Goal: Use online tool/utility: Utilize a website feature to perform a specific function

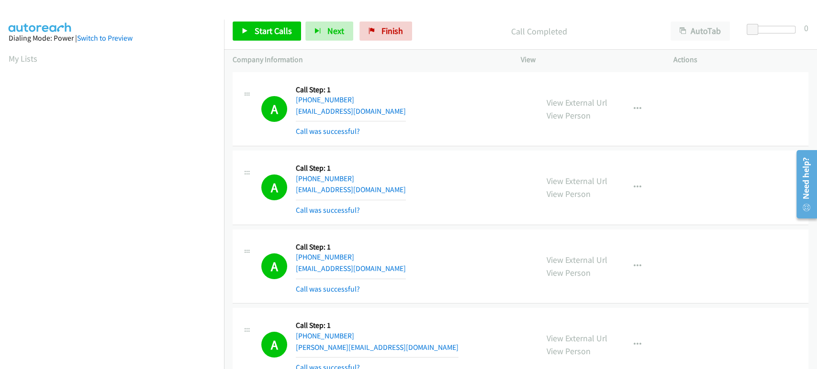
scroll to position [61, 0]
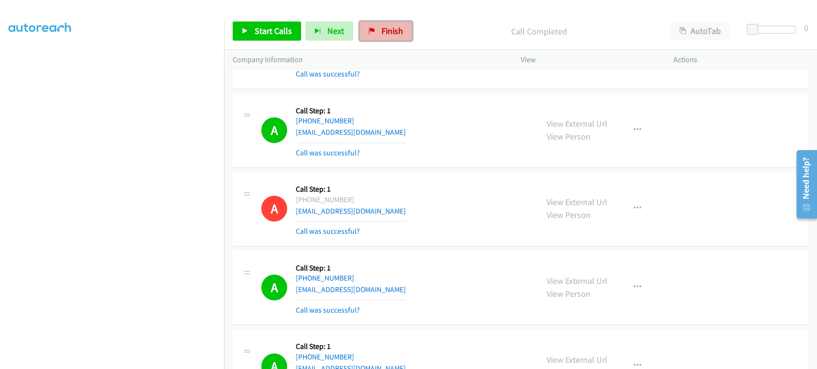
click at [392, 33] on span "Finish" at bounding box center [392, 30] width 22 height 11
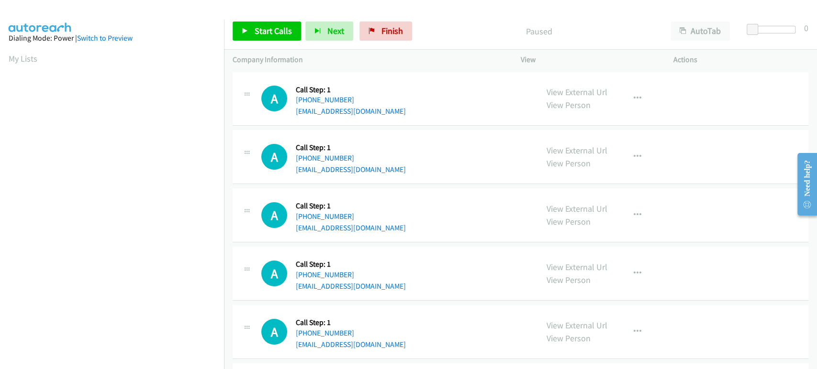
scroll to position [168, 0]
click at [241, 39] on link "Start Calls" at bounding box center [266, 31] width 68 height 19
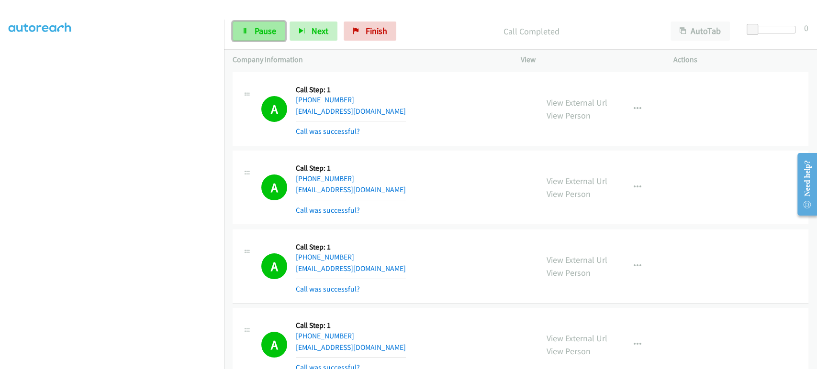
click at [242, 31] on icon at bounding box center [245, 31] width 7 height 7
click at [259, 30] on span "Start Calls" at bounding box center [272, 30] width 37 height 11
click at [249, 33] on link "Pause" at bounding box center [258, 31] width 53 height 19
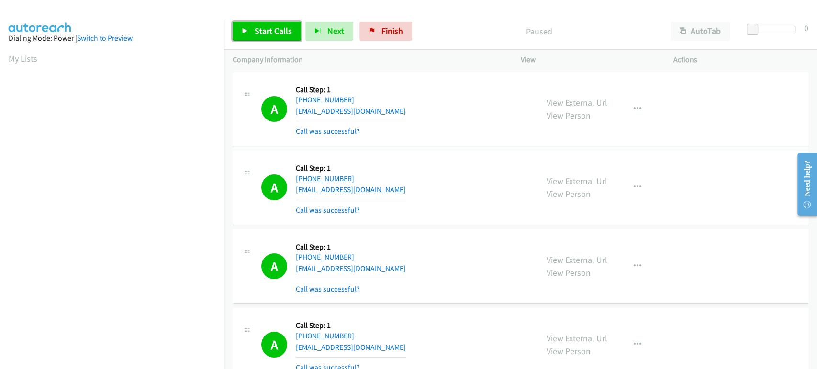
click at [273, 26] on span "Start Calls" at bounding box center [272, 30] width 37 height 11
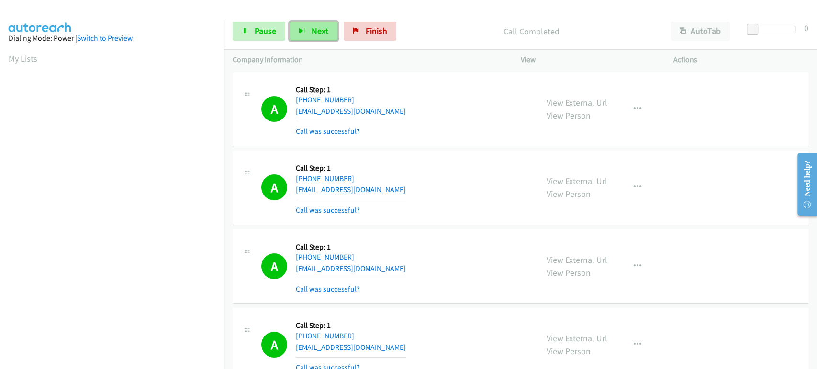
click at [303, 30] on icon "button" at bounding box center [302, 31] width 7 height 7
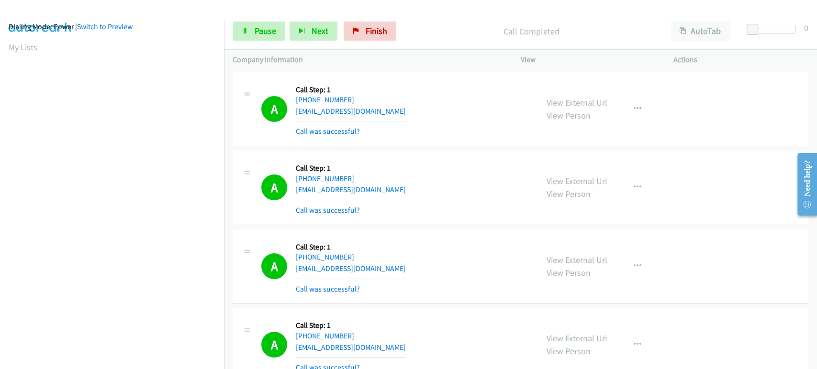
scroll to position [8, 0]
click at [296, 35] on button "Next" at bounding box center [313, 31] width 48 height 19
click at [270, 30] on span "Pause" at bounding box center [265, 30] width 22 height 11
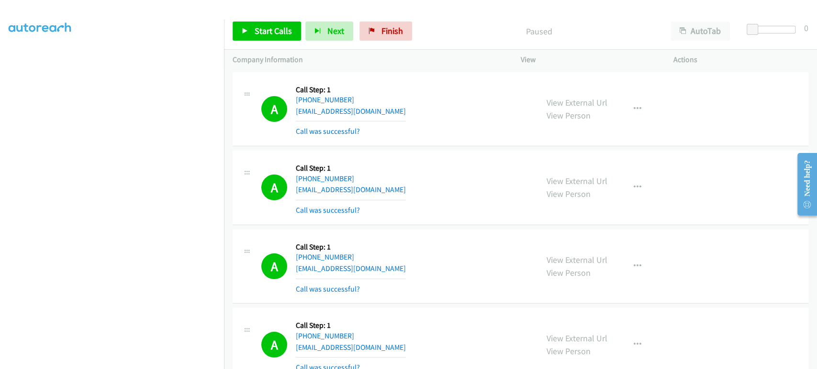
scroll to position [168, 0]
click at [260, 34] on span "Start Calls" at bounding box center [272, 30] width 37 height 11
click at [250, 27] on link "Pause" at bounding box center [258, 31] width 53 height 19
click at [268, 36] on link "Start Calls" at bounding box center [266, 31] width 68 height 19
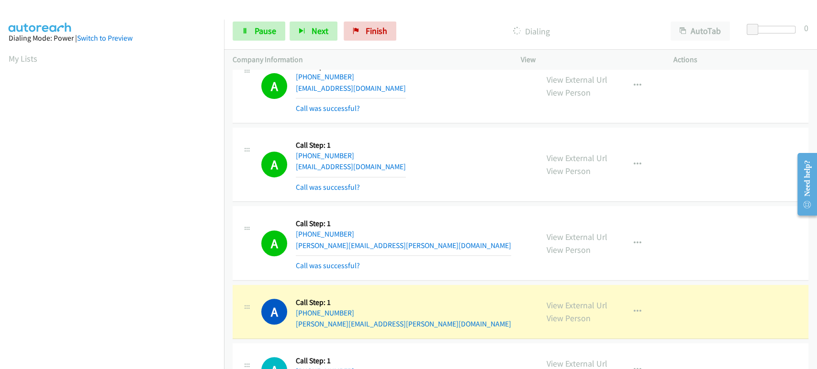
scroll to position [2710, 0]
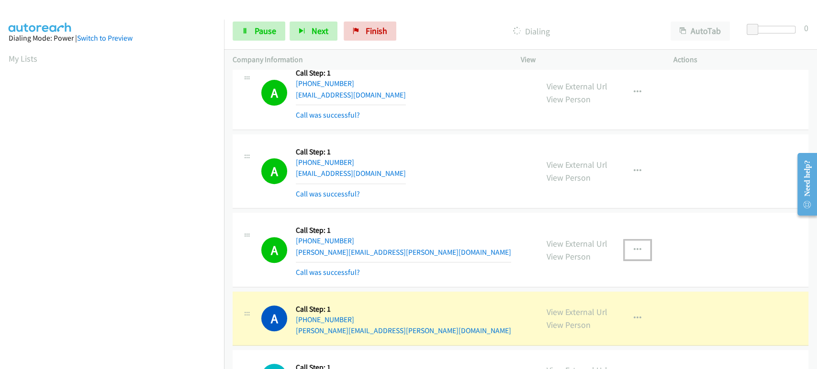
click at [636, 247] on button "button" at bounding box center [637, 250] width 26 height 19
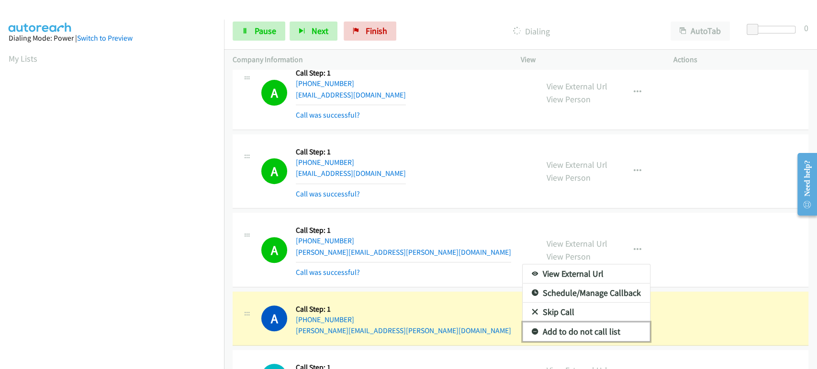
click at [566, 329] on link "Add to do not call list" at bounding box center [585, 331] width 127 height 19
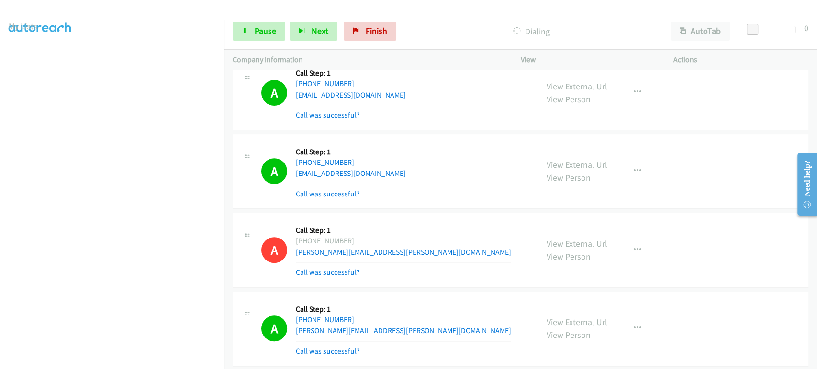
scroll to position [8, 0]
click at [241, 29] on link "Pause" at bounding box center [258, 31] width 53 height 19
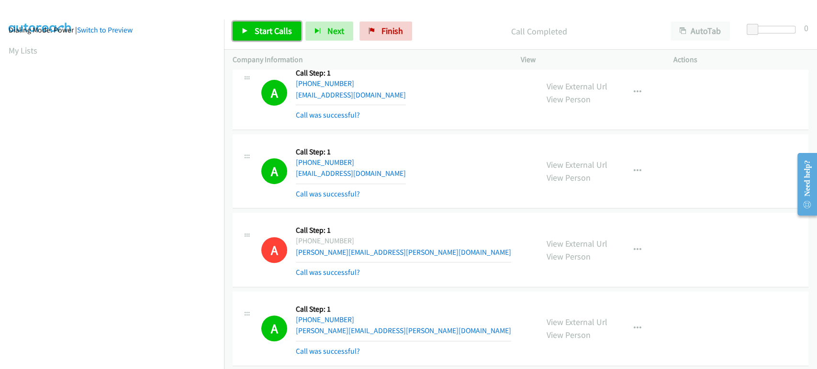
click at [254, 30] on span "Start Calls" at bounding box center [272, 30] width 37 height 11
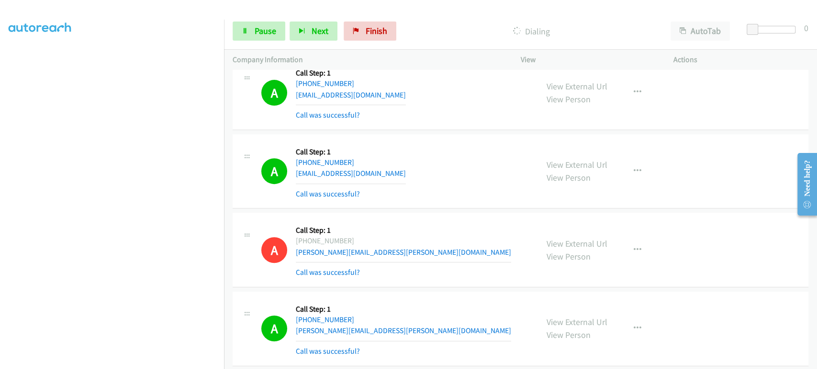
scroll to position [0, 0]
click at [274, 29] on span "Pause" at bounding box center [265, 30] width 22 height 11
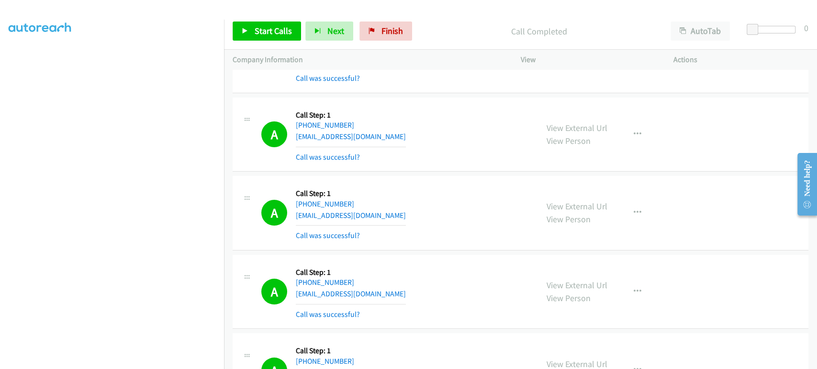
scroll to position [2551, 0]
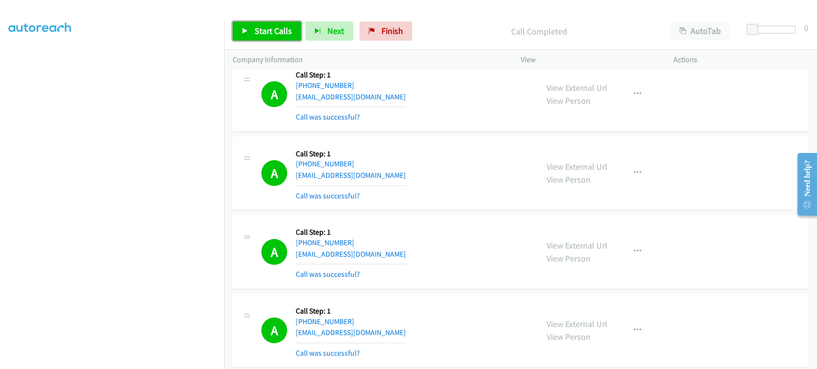
click at [260, 30] on span "Start Calls" at bounding box center [272, 30] width 37 height 11
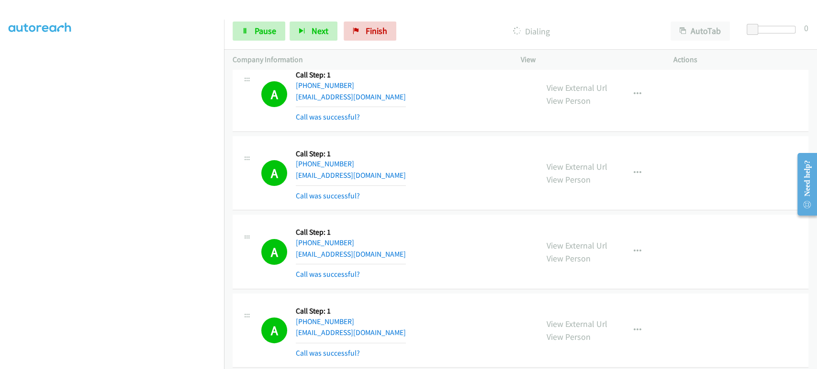
scroll to position [159, 0]
click at [263, 25] on link "Pause" at bounding box center [258, 31] width 53 height 19
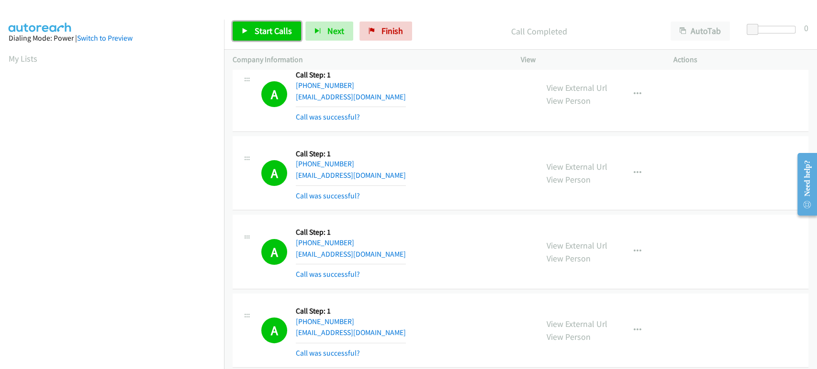
click at [258, 29] on span "Start Calls" at bounding box center [272, 30] width 37 height 11
click at [249, 29] on link "Pause" at bounding box center [258, 31] width 53 height 19
click at [285, 26] on span "Start Calls" at bounding box center [272, 30] width 37 height 11
click at [273, 32] on span "Pause" at bounding box center [265, 30] width 22 height 11
click at [249, 26] on link "Start Calls" at bounding box center [266, 31] width 68 height 19
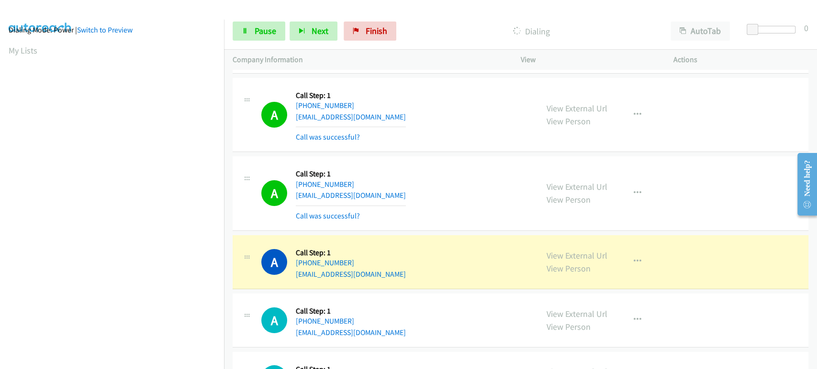
scroll to position [4943, 0]
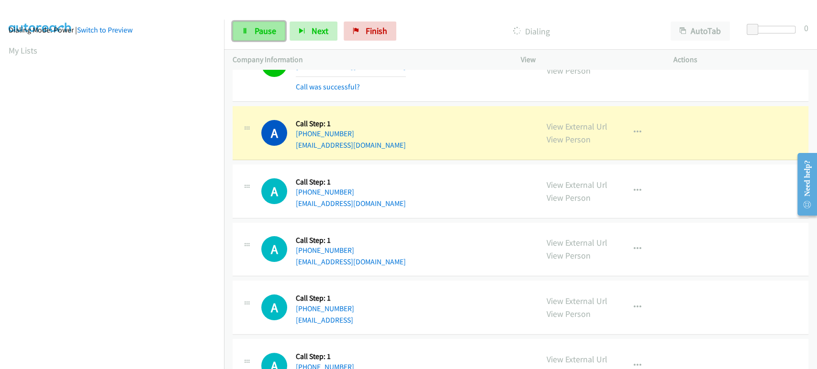
click at [256, 37] on link "Pause" at bounding box center [258, 31] width 53 height 19
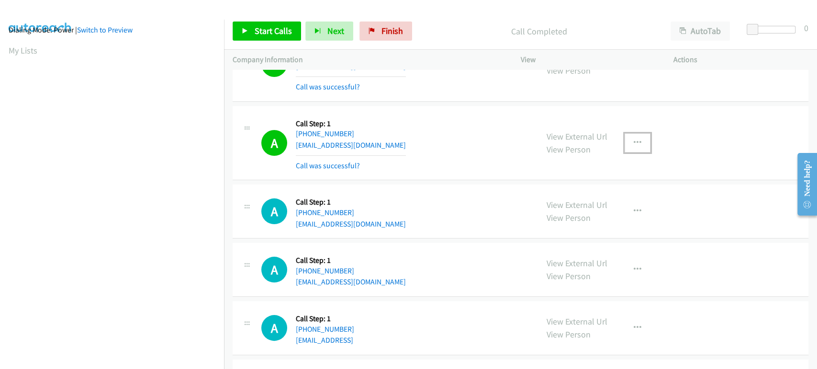
click at [633, 139] on icon "button" at bounding box center [637, 143] width 8 height 8
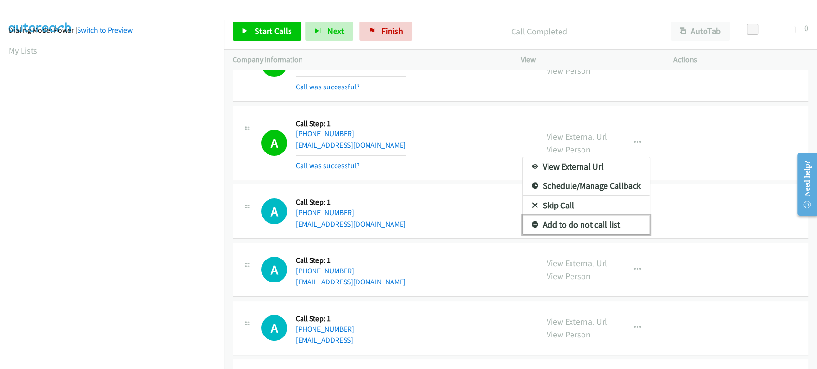
click at [569, 220] on link "Add to do not call list" at bounding box center [585, 224] width 127 height 19
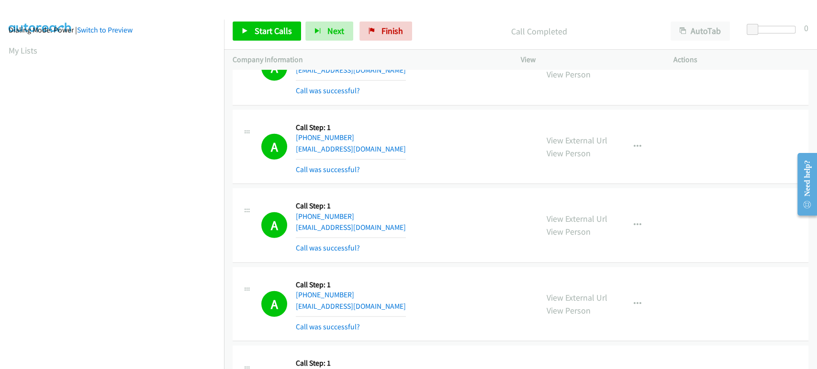
scroll to position [4208, 0]
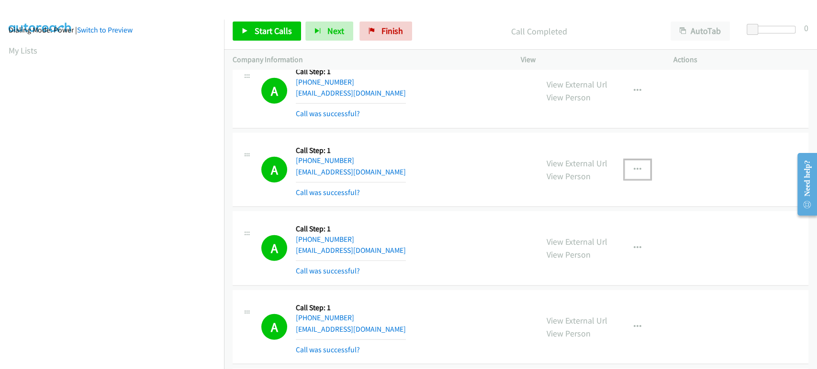
click at [635, 166] on icon "button" at bounding box center [637, 170] width 8 height 8
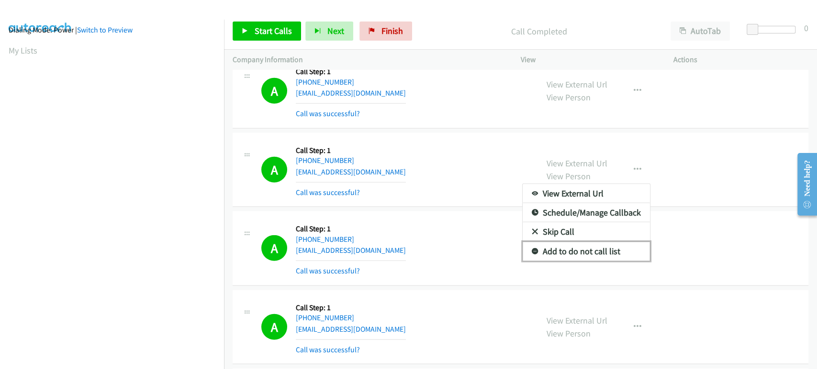
click at [590, 242] on link "Add to do not call list" at bounding box center [585, 251] width 127 height 19
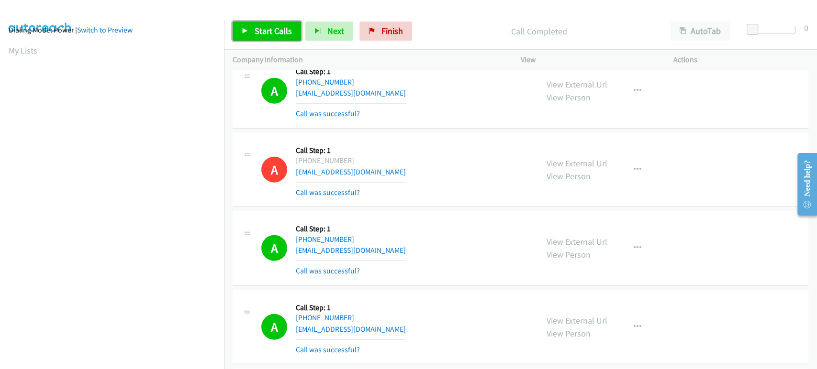
click at [264, 30] on span "Start Calls" at bounding box center [272, 30] width 37 height 11
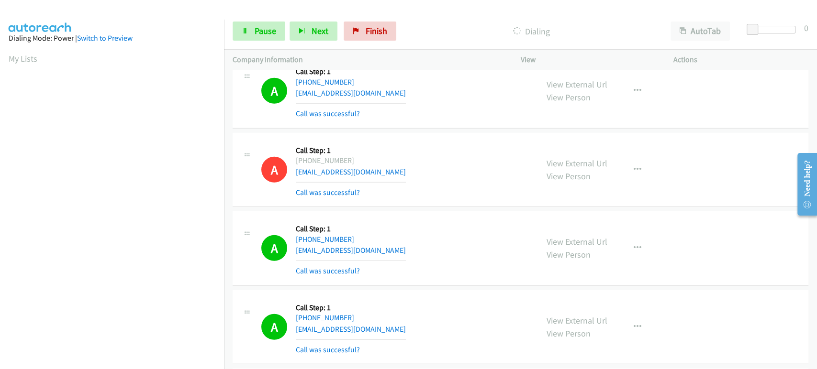
scroll to position [168, 0]
click at [111, 362] on section at bounding box center [112, 142] width 207 height 458
click at [248, 33] on icon at bounding box center [245, 31] width 7 height 7
click at [260, 33] on span "Start Calls" at bounding box center [272, 30] width 37 height 11
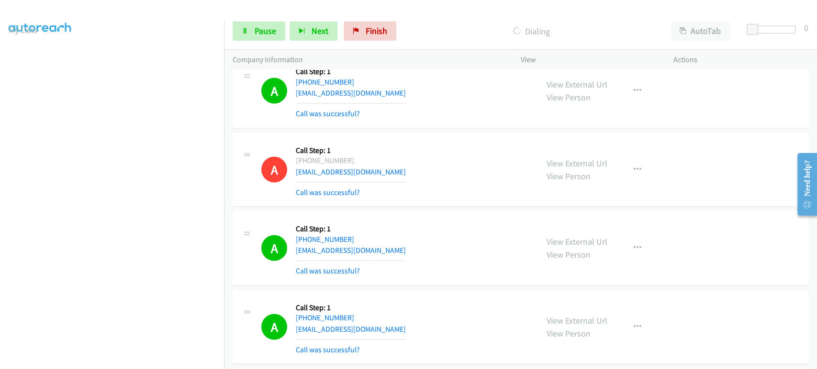
scroll to position [8, 0]
click at [303, 29] on icon "button" at bounding box center [302, 31] width 7 height 7
click at [254, 37] on link "Pause" at bounding box center [258, 31] width 53 height 19
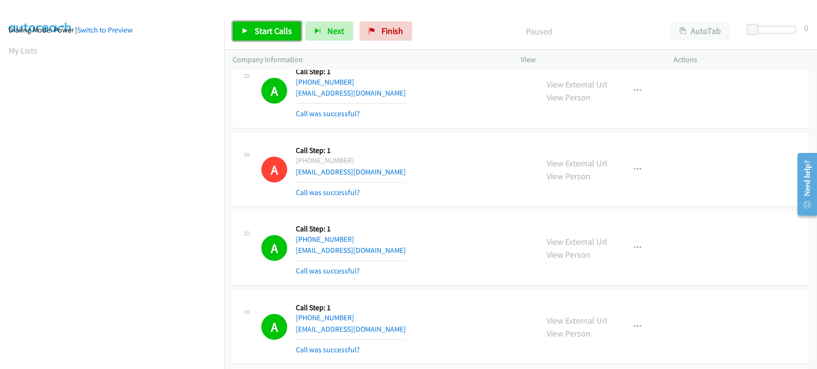
click at [267, 28] on span "Start Calls" at bounding box center [272, 30] width 37 height 11
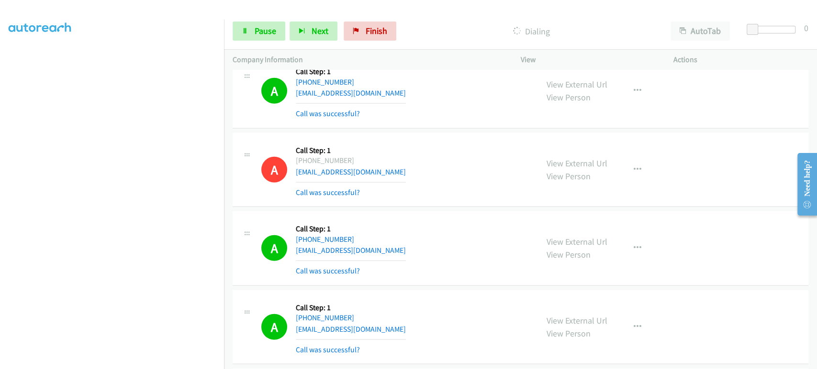
scroll to position [0, 0]
drag, startPoint x: 250, startPoint y: 37, endPoint x: 244, endPoint y: 45, distance: 9.3
click at [250, 37] on link "Pause" at bounding box center [258, 31] width 53 height 19
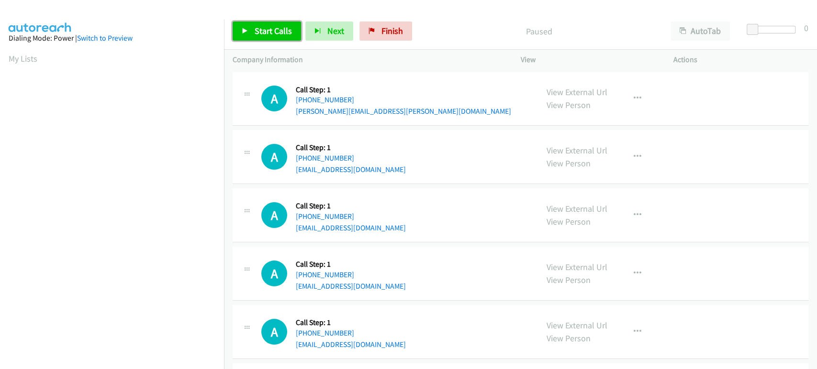
click at [278, 34] on span "Start Calls" at bounding box center [272, 30] width 37 height 11
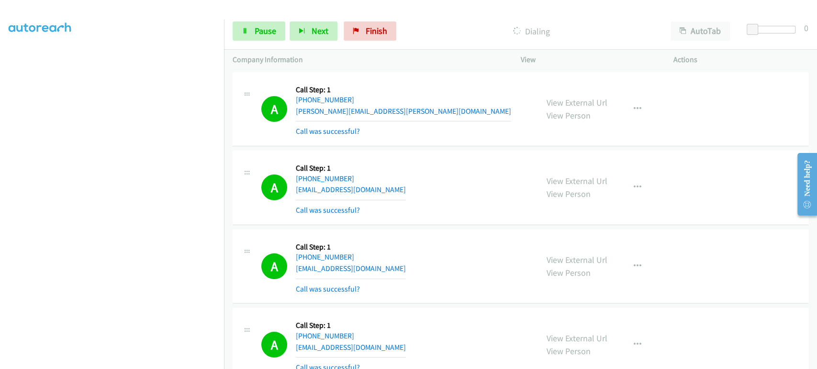
scroll to position [159, 0]
click at [256, 29] on span "Pause" at bounding box center [265, 30] width 22 height 11
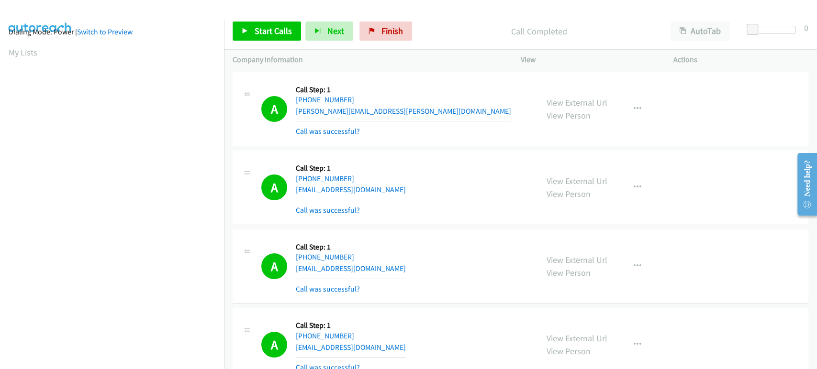
scroll to position [0, 0]
click at [266, 29] on span "Start Calls" at bounding box center [272, 30] width 37 height 11
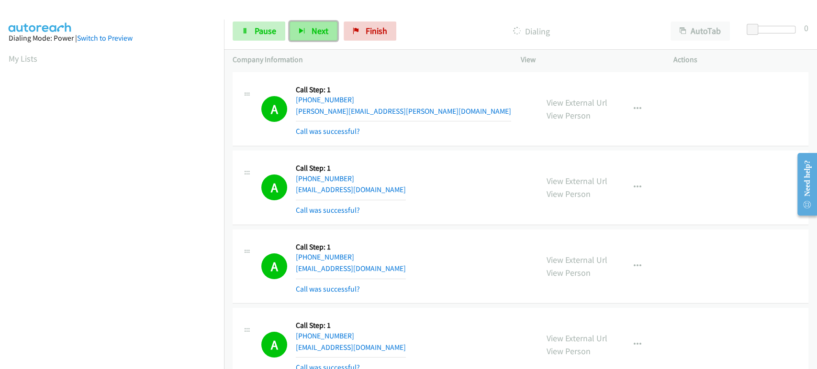
click at [315, 30] on span "Next" at bounding box center [319, 30] width 17 height 11
click at [308, 30] on button "Next" at bounding box center [313, 31] width 48 height 19
click at [258, 39] on link "Pause" at bounding box center [258, 31] width 53 height 19
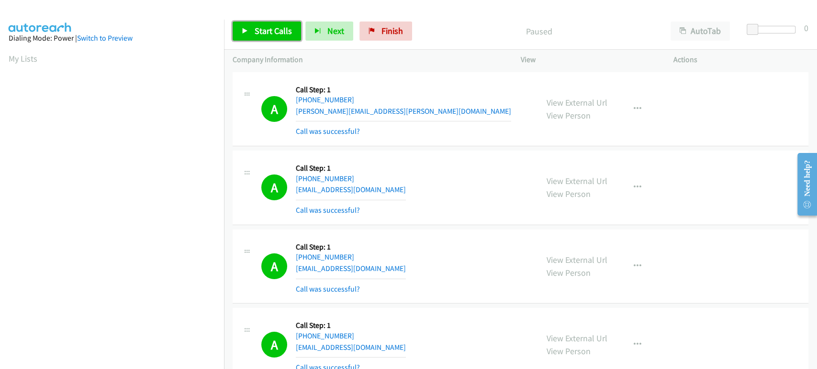
click at [259, 34] on span "Start Calls" at bounding box center [272, 30] width 37 height 11
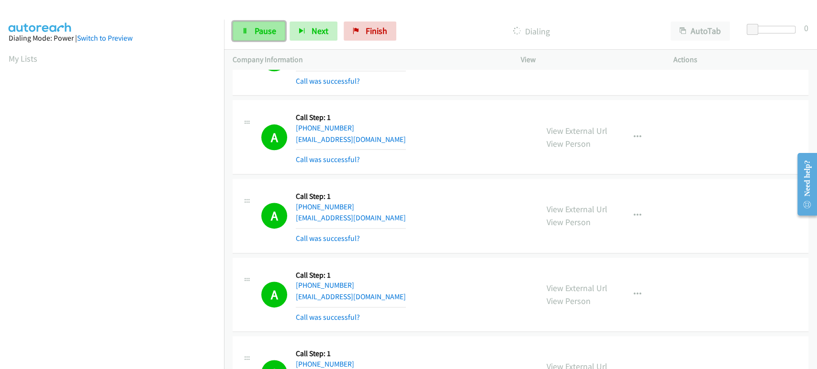
click at [256, 33] on span "Pause" at bounding box center [265, 30] width 22 height 11
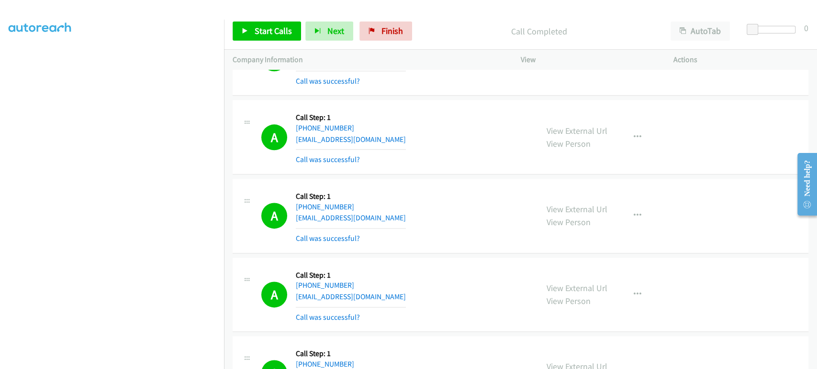
scroll to position [168, 0]
click at [267, 30] on span "Start Calls" at bounding box center [272, 30] width 37 height 11
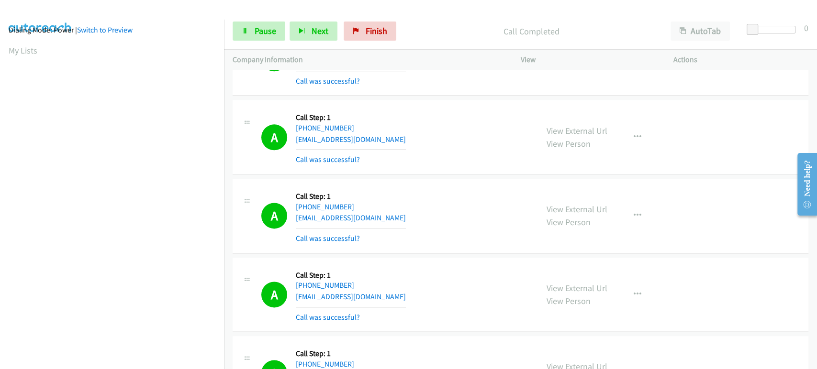
scroll to position [0, 0]
click at [307, 36] on button "Next" at bounding box center [313, 31] width 48 height 19
click at [250, 26] on link "Pause" at bounding box center [258, 31] width 53 height 19
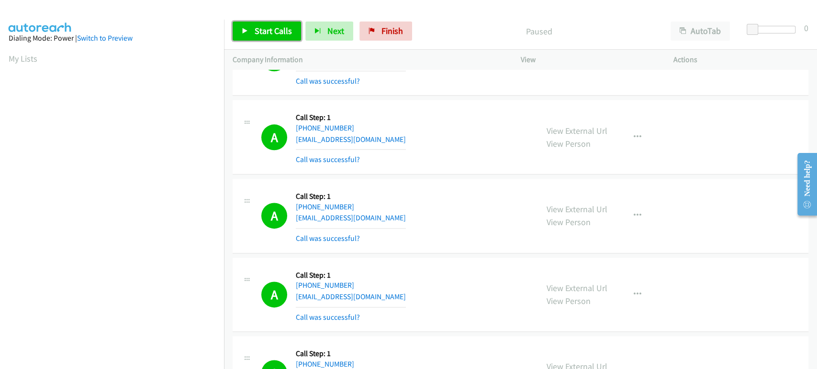
click at [250, 26] on link "Start Calls" at bounding box center [266, 31] width 68 height 19
click at [266, 35] on span "Pause" at bounding box center [265, 30] width 22 height 11
click at [263, 31] on span "Start Calls" at bounding box center [272, 30] width 37 height 11
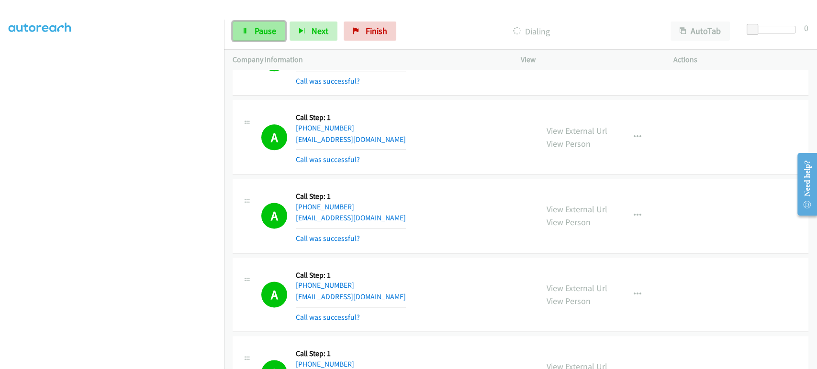
click at [261, 34] on span "Pause" at bounding box center [265, 30] width 22 height 11
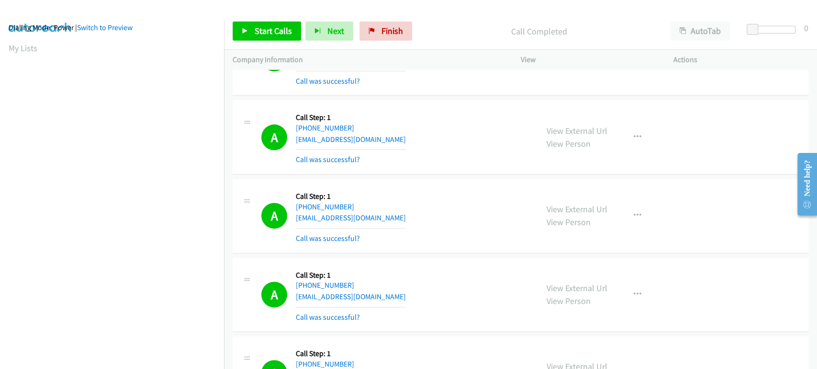
scroll to position [0, 0]
click at [246, 32] on icon at bounding box center [245, 31] width 7 height 7
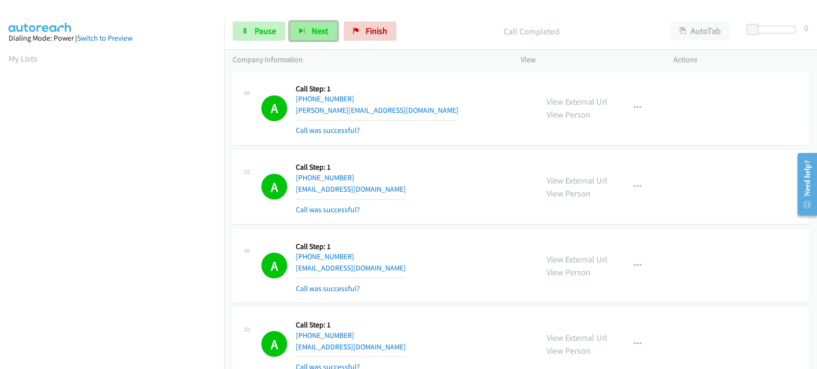
click at [305, 30] on button "Next" at bounding box center [313, 31] width 48 height 19
click at [254, 31] on span "Pause" at bounding box center [265, 30] width 22 height 11
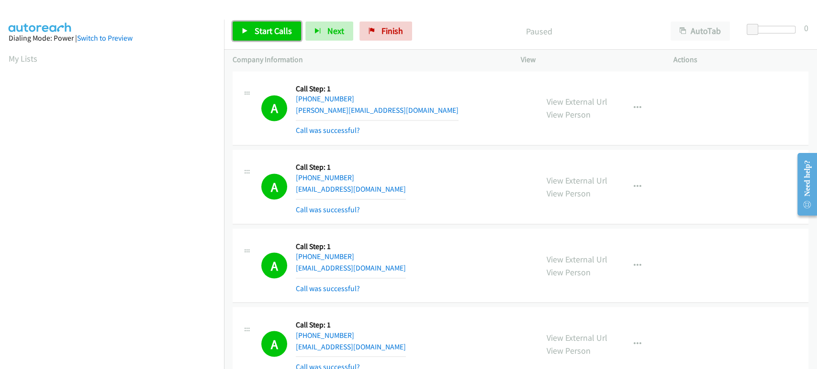
click at [261, 32] on span "Start Calls" at bounding box center [272, 30] width 37 height 11
click at [247, 33] on icon at bounding box center [245, 31] width 7 height 7
click at [283, 37] on link "Start Calls" at bounding box center [266, 31] width 68 height 19
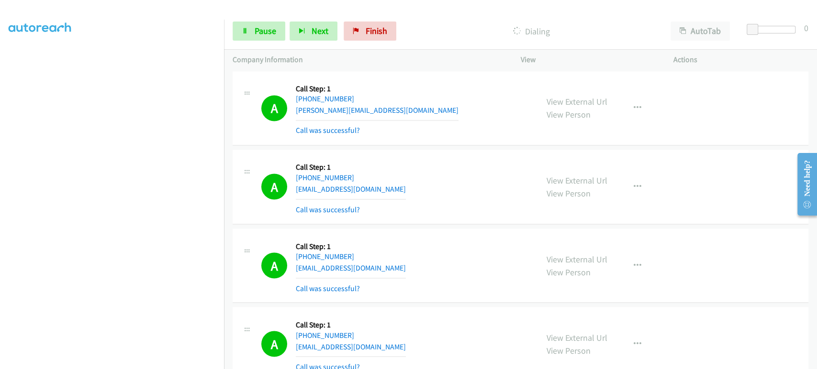
scroll to position [168, 0]
click at [262, 31] on span "Pause" at bounding box center [265, 30] width 22 height 11
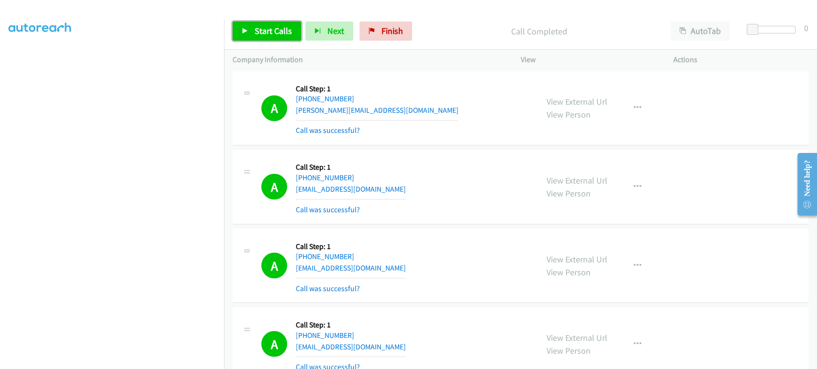
click at [267, 28] on span "Start Calls" at bounding box center [272, 30] width 37 height 11
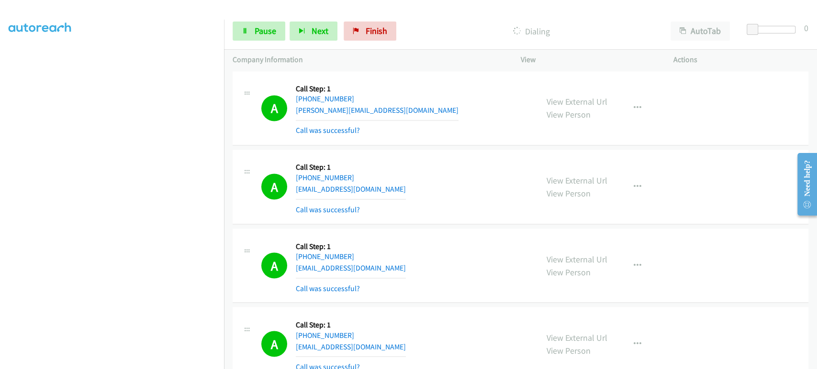
scroll to position [0, 0]
click at [254, 26] on span "Pause" at bounding box center [265, 30] width 22 height 11
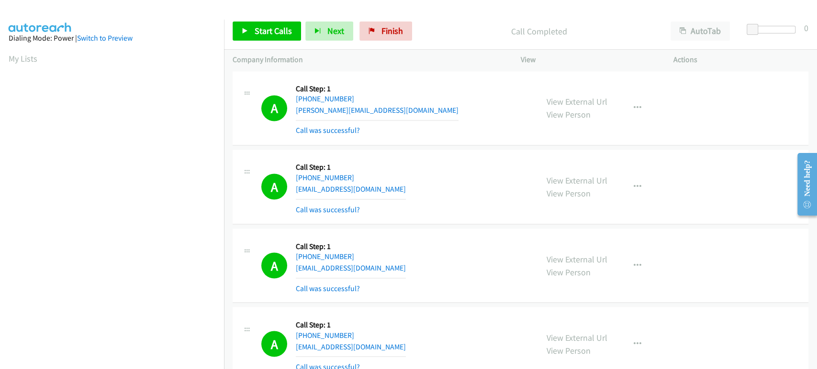
scroll to position [168, 0]
click at [459, 86] on div "A Callback Scheduled Call Step: 1 America/Los_Angeles +1 503-737-4813 jeff_curr…" at bounding box center [395, 108] width 268 height 57
click at [258, 27] on span "Start Calls" at bounding box center [272, 30] width 37 height 11
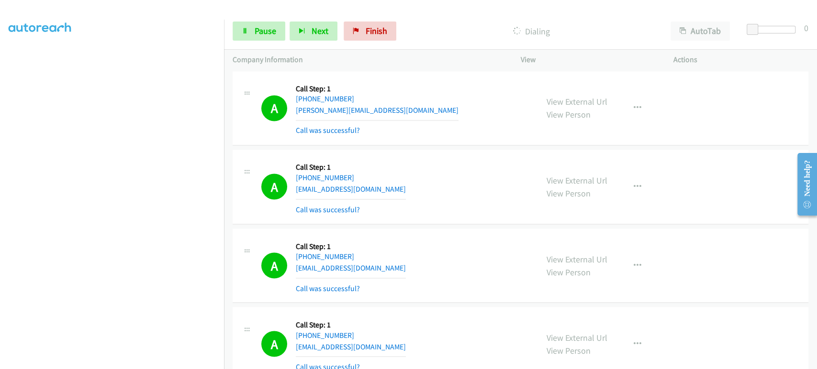
scroll to position [0, 0]
click at [256, 30] on span "Pause" at bounding box center [265, 30] width 22 height 11
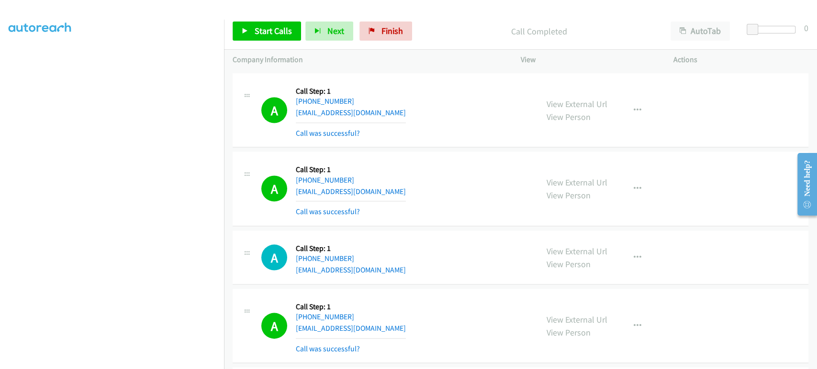
scroll to position [3720, 0]
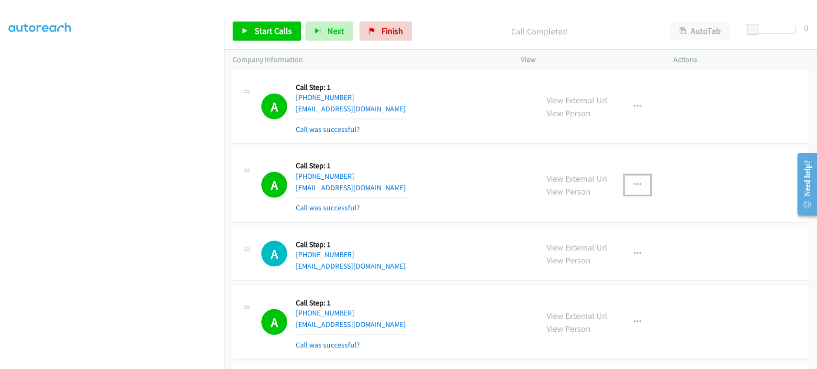
click at [633, 182] on icon "button" at bounding box center [637, 185] width 8 height 8
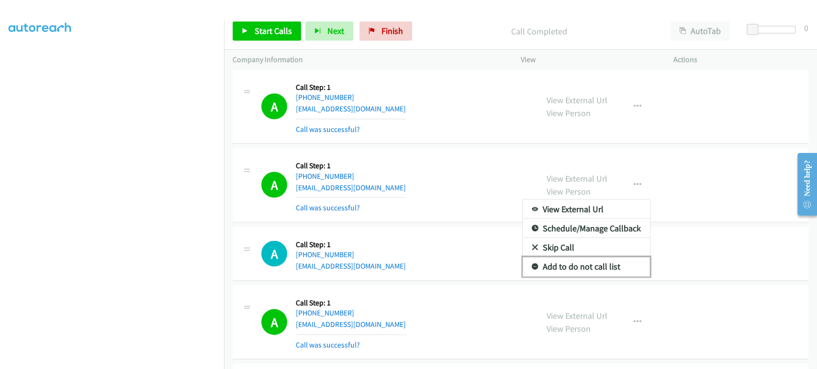
click at [583, 262] on link "Add to do not call list" at bounding box center [585, 266] width 127 height 19
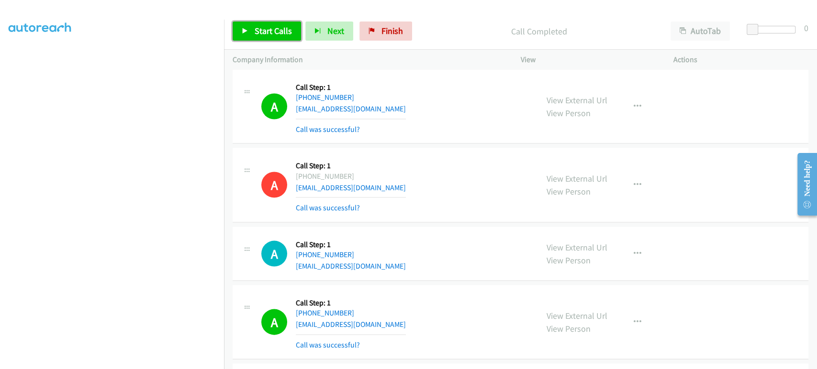
click at [257, 33] on span "Start Calls" at bounding box center [272, 30] width 37 height 11
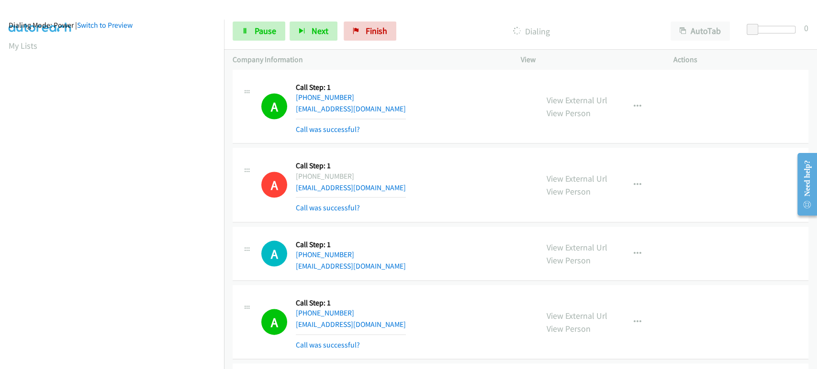
scroll to position [0, 0]
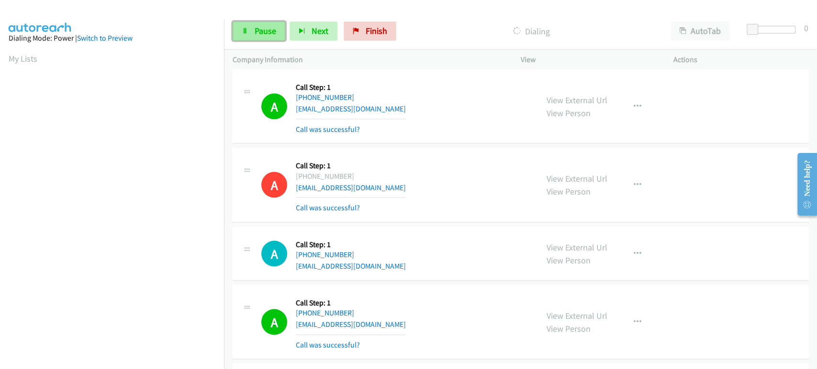
click at [256, 37] on link "Pause" at bounding box center [258, 31] width 53 height 19
